Goal: Task Accomplishment & Management: Manage account settings

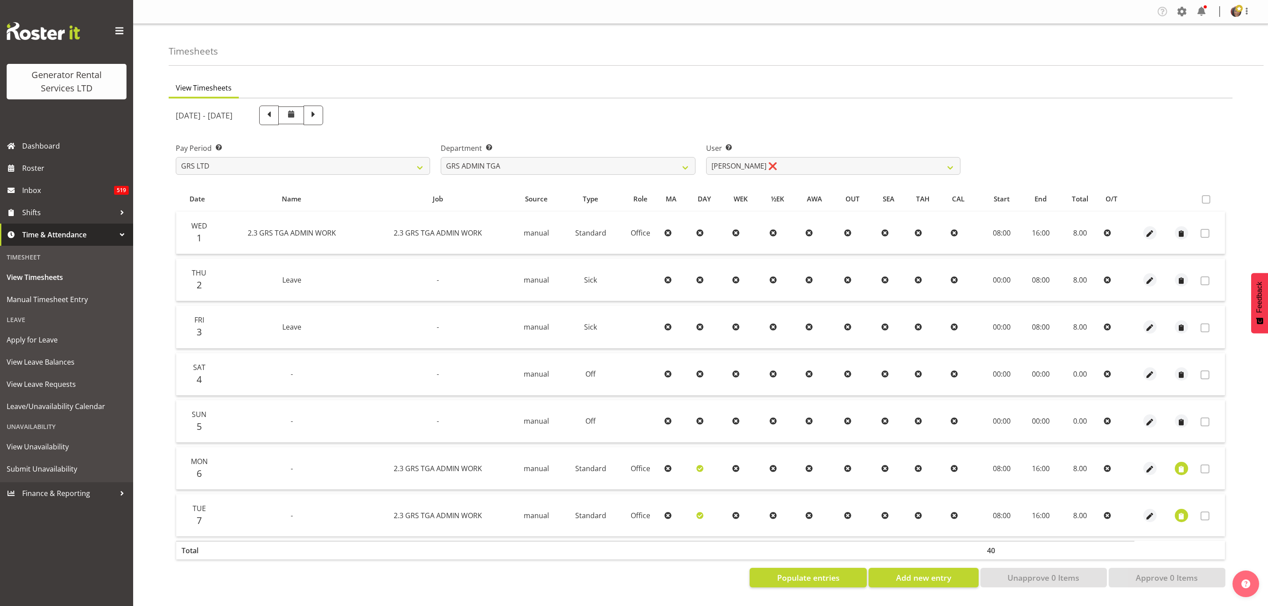
scroll to position [2, 0]
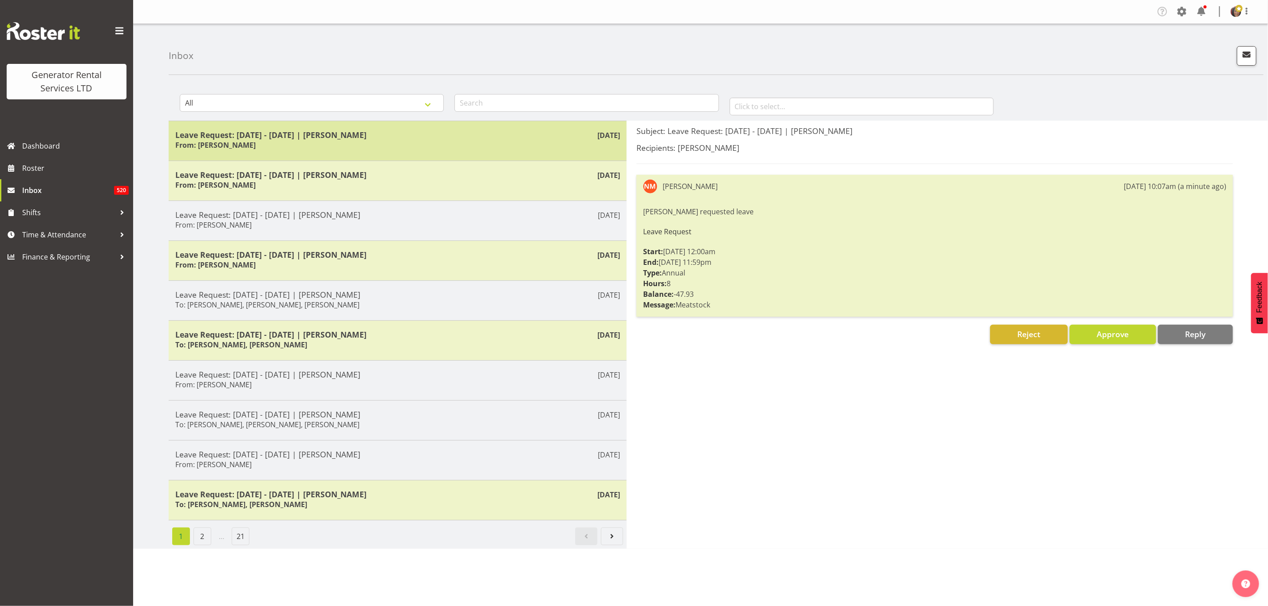
click at [279, 133] on h5 "Leave Request: 13/02/26 - 13/02/26 | Nathan Maxwell" at bounding box center [397, 135] width 445 height 10
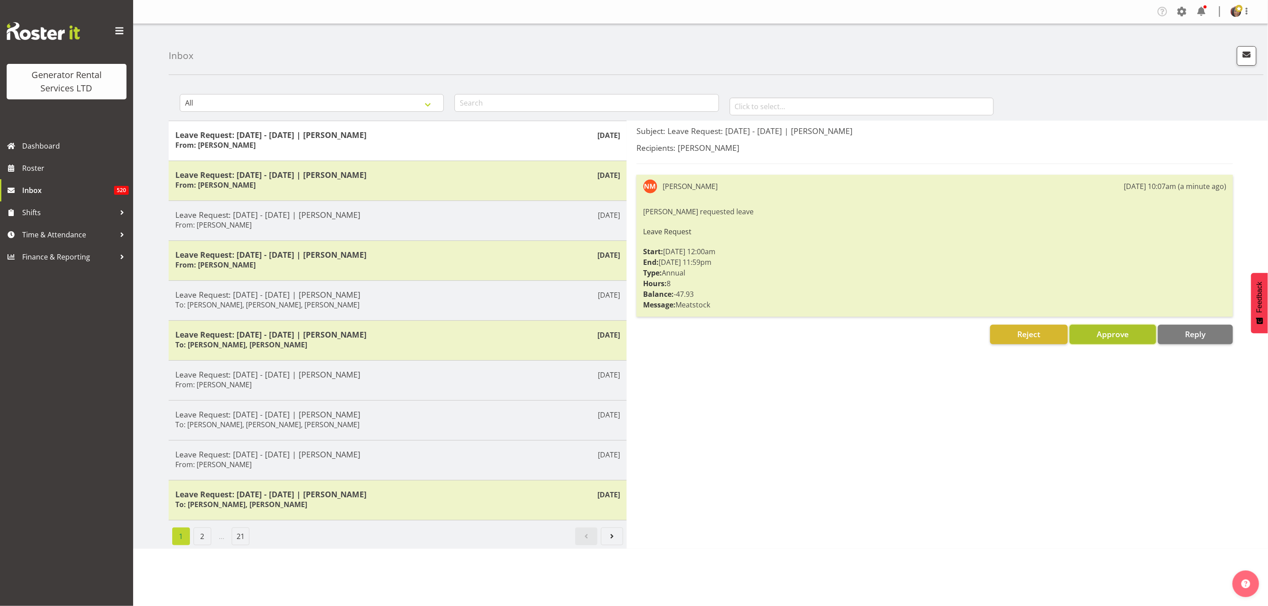
click at [1119, 328] on button "Approve" at bounding box center [1112, 335] width 87 height 20
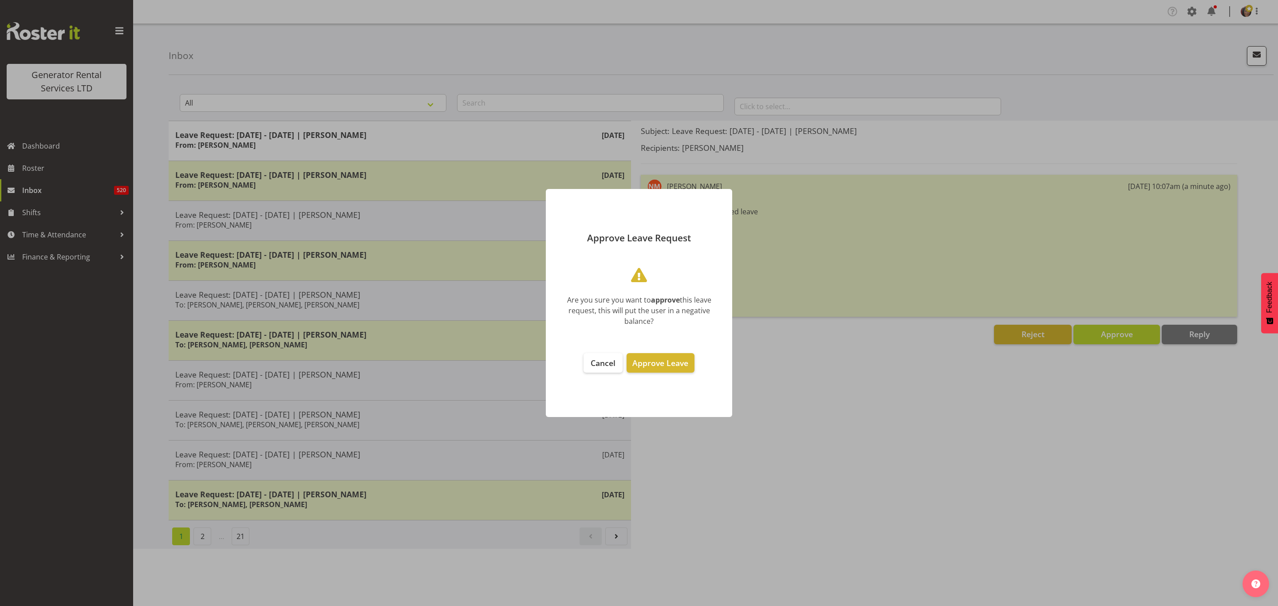
drag, startPoint x: 647, startPoint y: 365, endPoint x: 285, endPoint y: 282, distance: 370.9
click at [647, 364] on span "Approve Leave" at bounding box center [660, 363] width 56 height 11
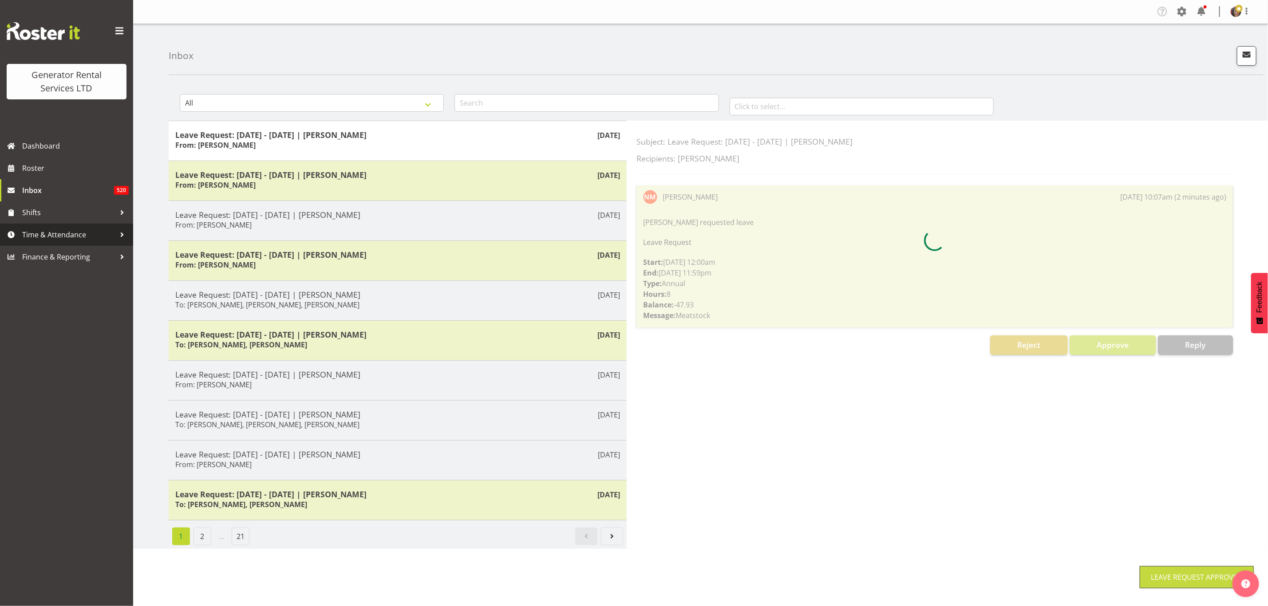
click at [69, 237] on span "Time & Attendance" at bounding box center [68, 234] width 93 height 13
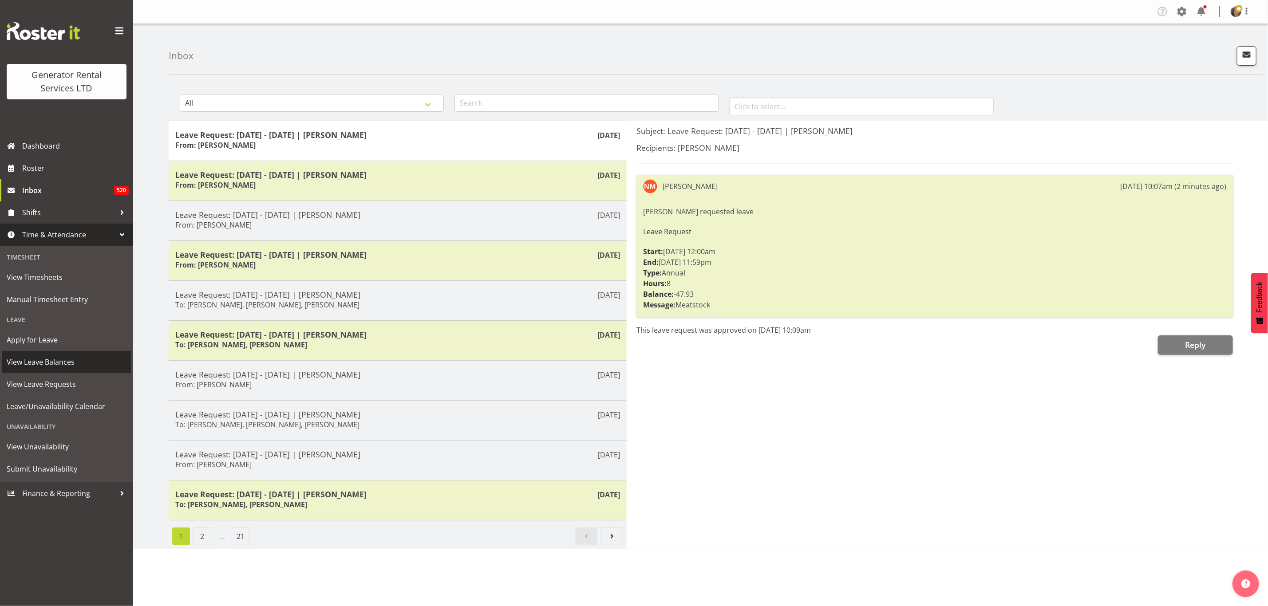
click at [36, 355] on span "View Leave Balances" at bounding box center [67, 361] width 120 height 13
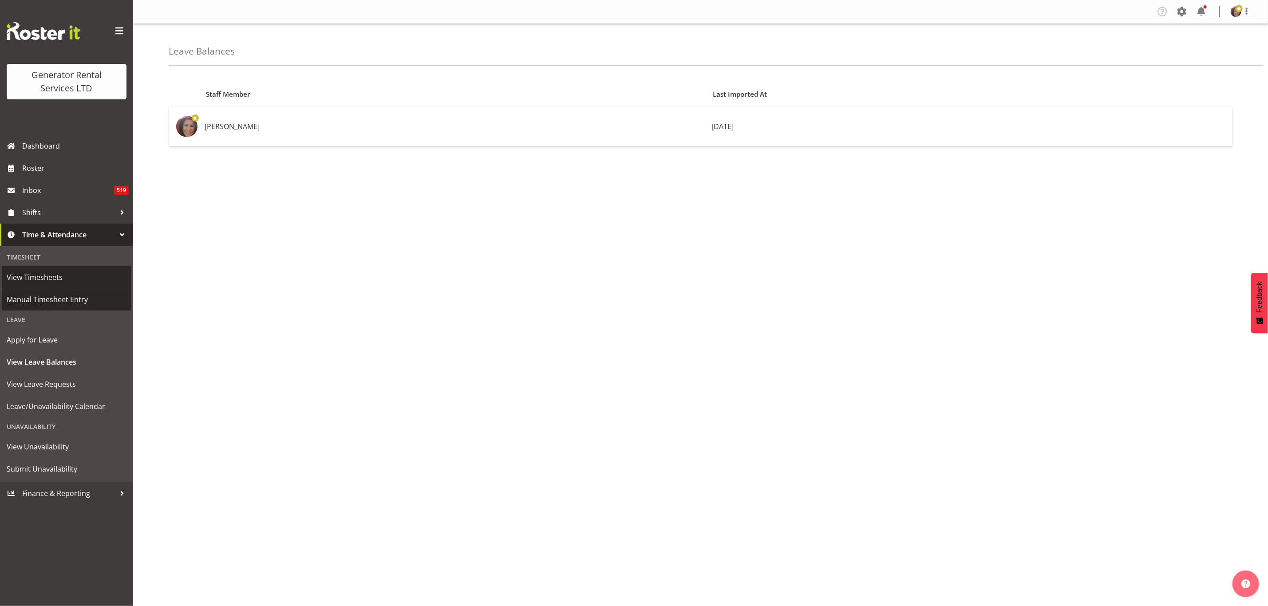
click at [28, 288] on link "View Timesheets" at bounding box center [66, 277] width 129 height 22
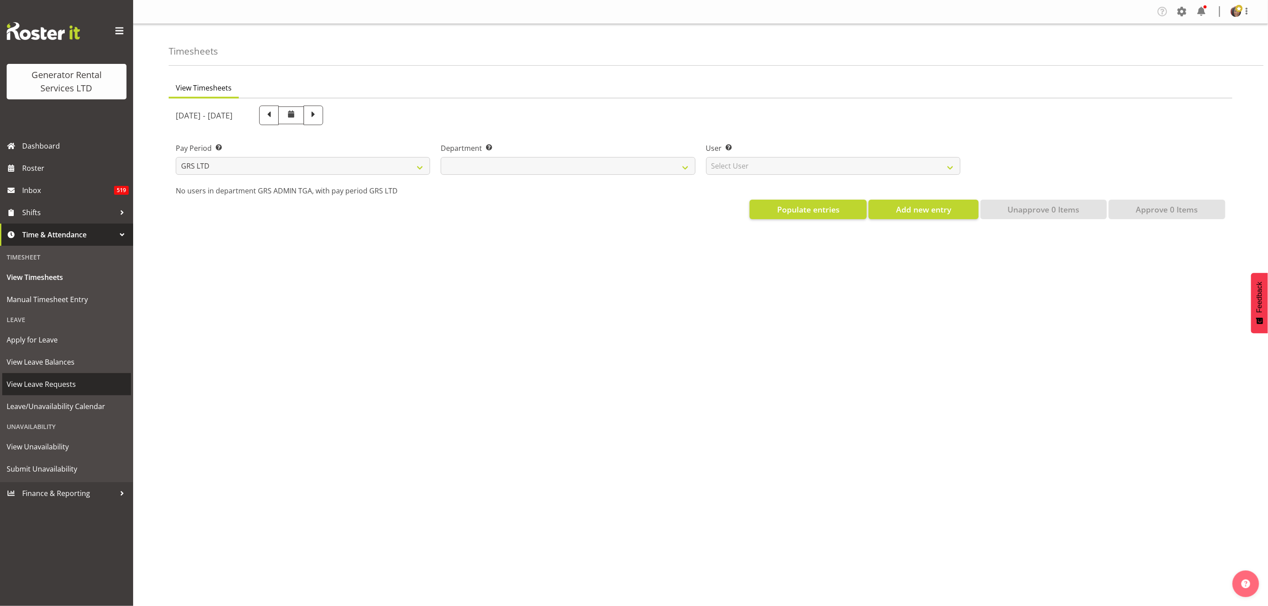
select select
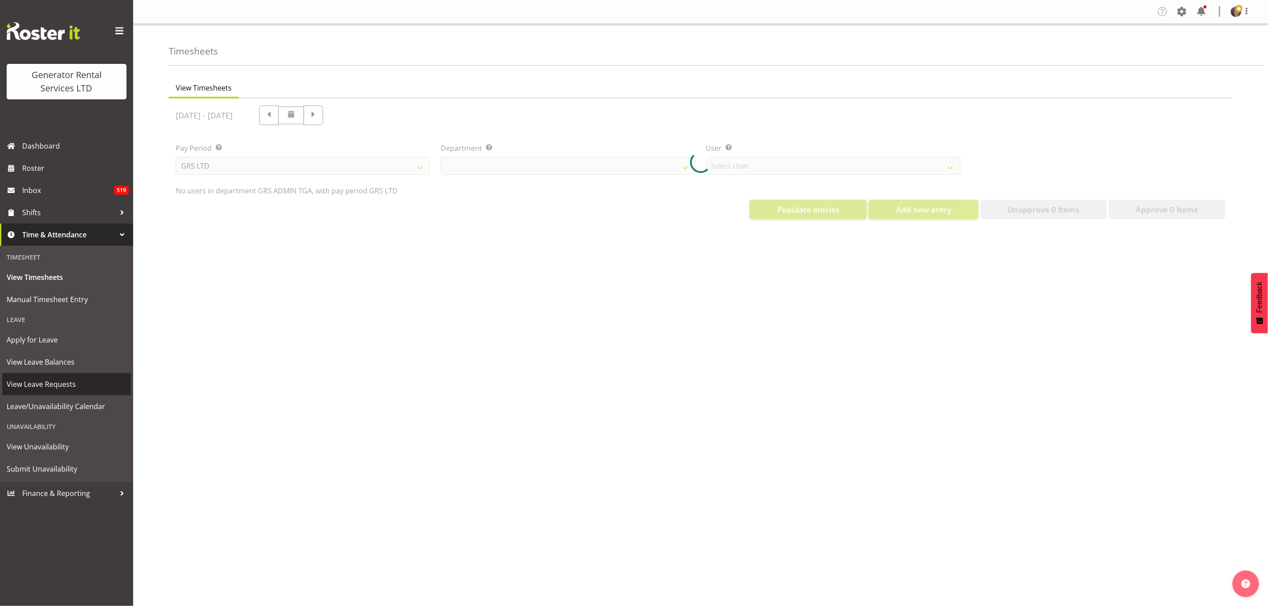
click at [32, 377] on link "View Leave Requests" at bounding box center [66, 384] width 129 height 22
